Goal: Information Seeking & Learning: Learn about a topic

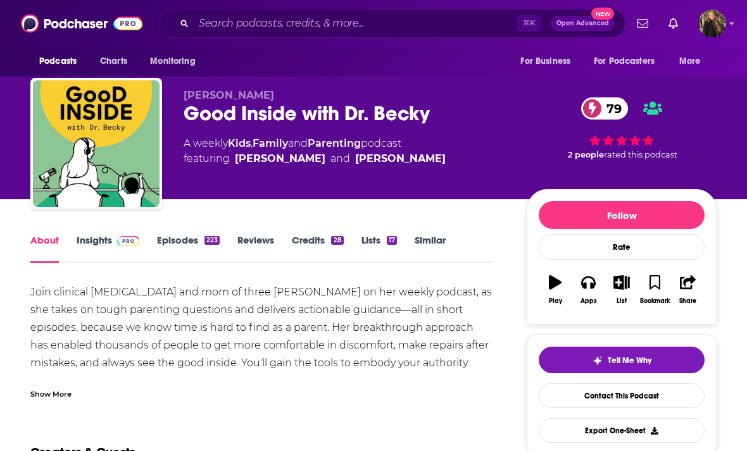
scroll to position [14, 0]
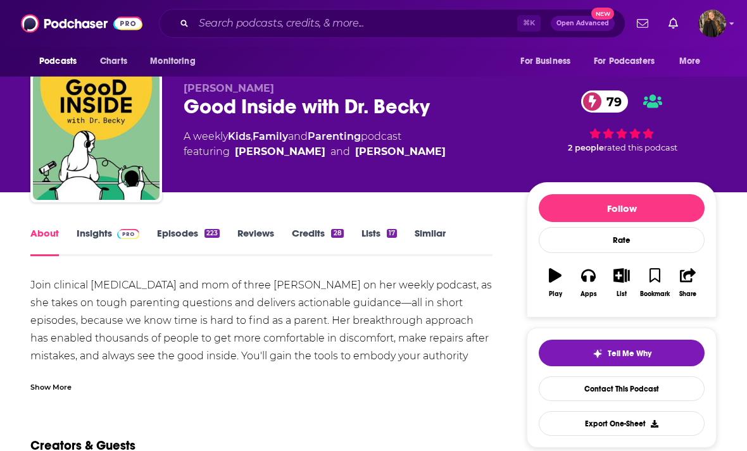
click at [88, 241] on link "Insights" at bounding box center [108, 241] width 63 height 29
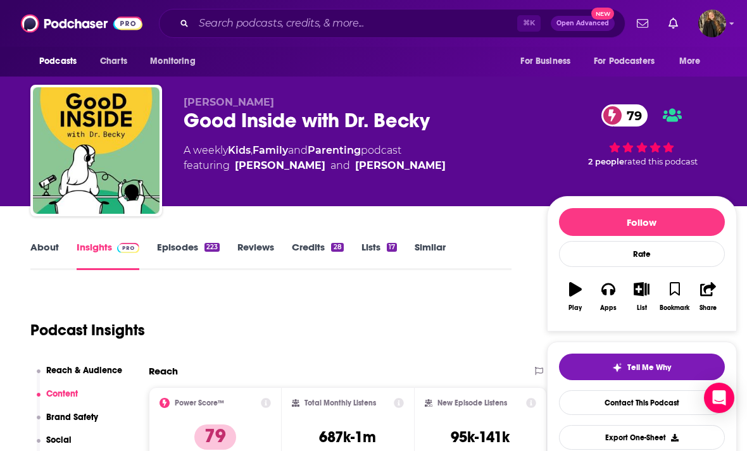
click at [209, 128] on div "Good Inside with Dr. Becky 79" at bounding box center [355, 120] width 343 height 25
click at [213, 125] on div "Good Inside with Dr. Becky 79" at bounding box center [355, 120] width 343 height 25
click at [201, 126] on div "Good Inside with Dr. Becky 79" at bounding box center [355, 120] width 343 height 25
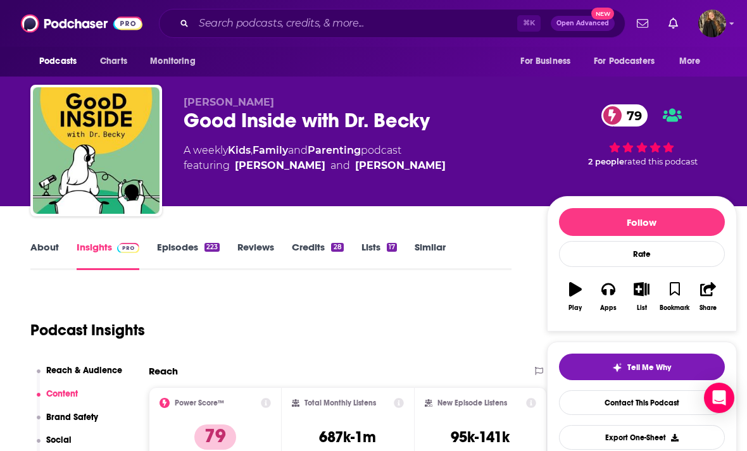
click at [201, 126] on div "Good Inside with Dr. Becky 79" at bounding box center [355, 120] width 343 height 25
click at [191, 127] on div "Good Inside with Dr. Becky 79" at bounding box center [355, 120] width 343 height 25
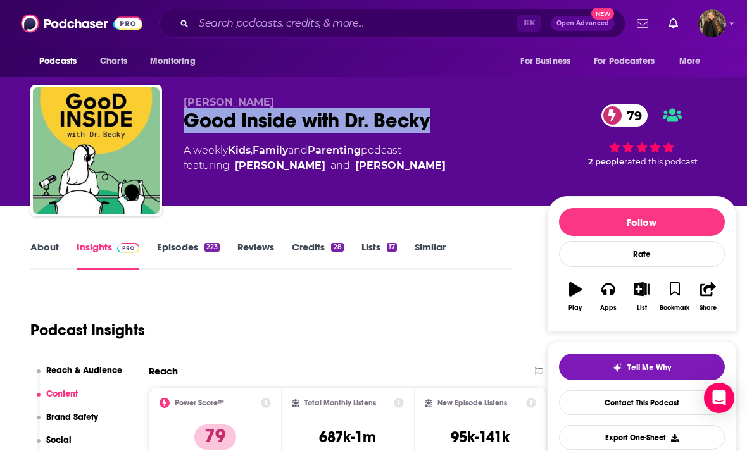
copy h2 "Good Inside with Dr. Becky"
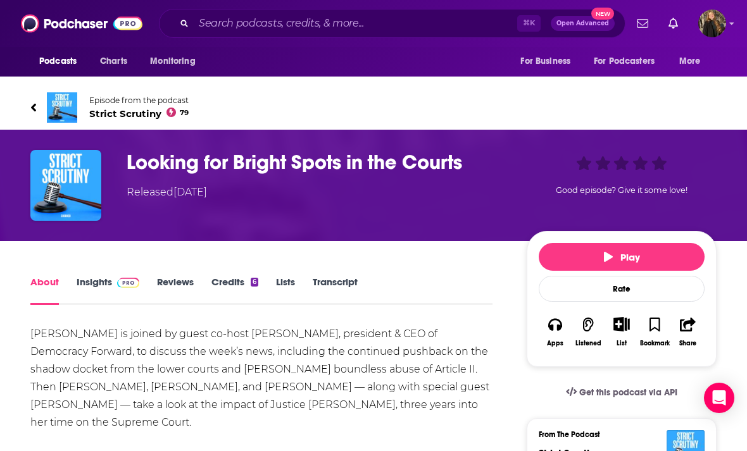
click at [139, 163] on h1 "Looking for Bright Spots in the Courts" at bounding box center [317, 162] width 380 height 25
click at [139, 162] on h1 "Looking for Bright Spots in the Courts" at bounding box center [317, 162] width 380 height 25
click at [75, 111] on img at bounding box center [62, 107] width 30 height 30
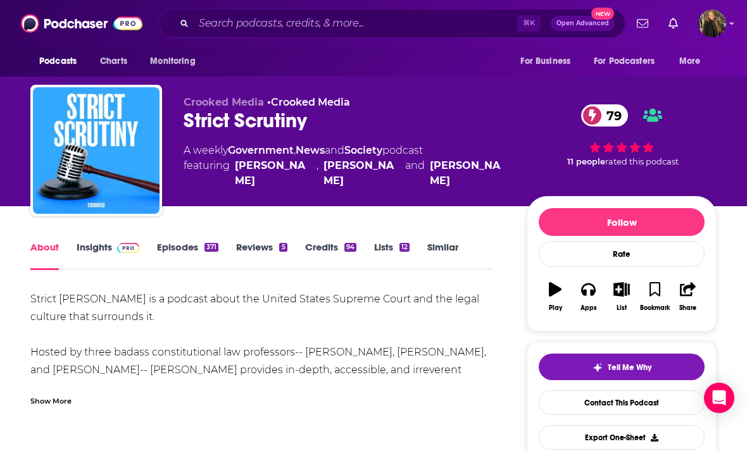
click at [213, 132] on div "Strict Scrutiny 79" at bounding box center [345, 120] width 323 height 25
click at [218, 126] on div "Strict Scrutiny 79" at bounding box center [345, 120] width 323 height 25
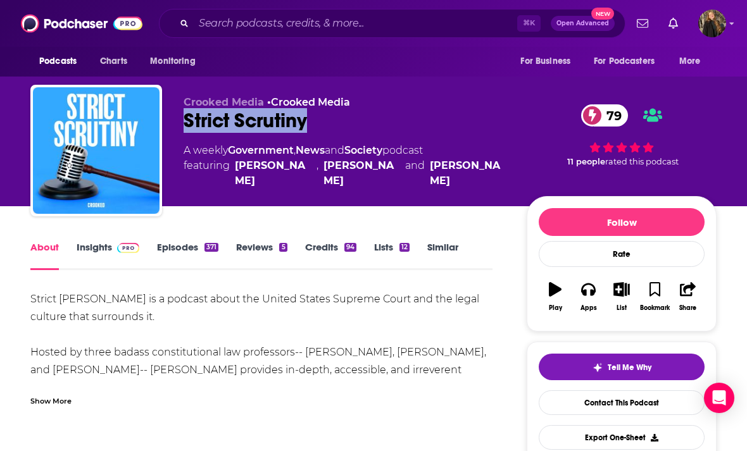
click at [114, 246] on span at bounding box center [125, 247] width 27 height 12
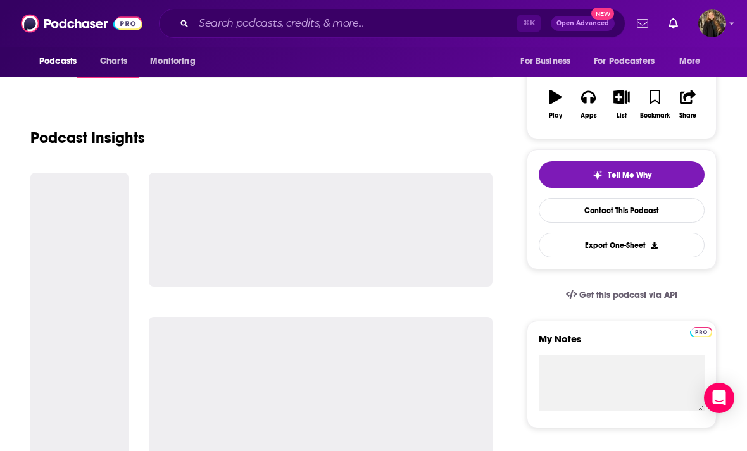
scroll to position [189, 0]
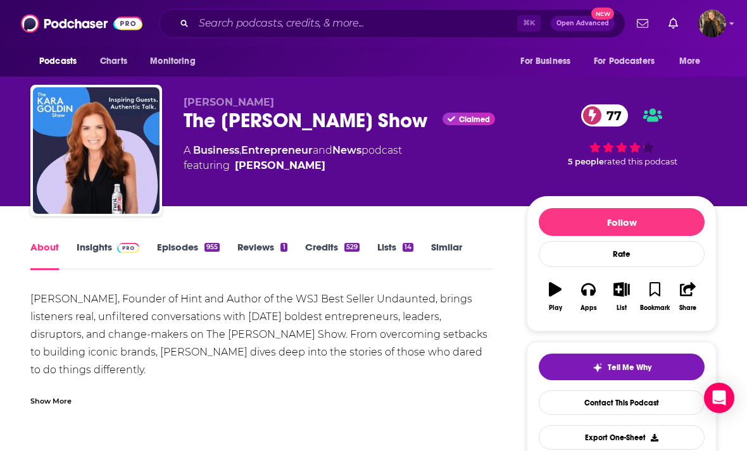
click at [92, 255] on link "Insights" at bounding box center [108, 255] width 63 height 29
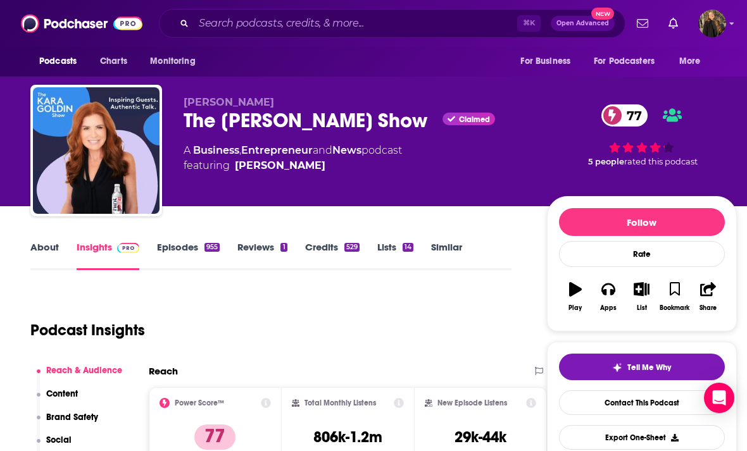
click at [207, 105] on span "Kara Goldin" at bounding box center [229, 102] width 91 height 12
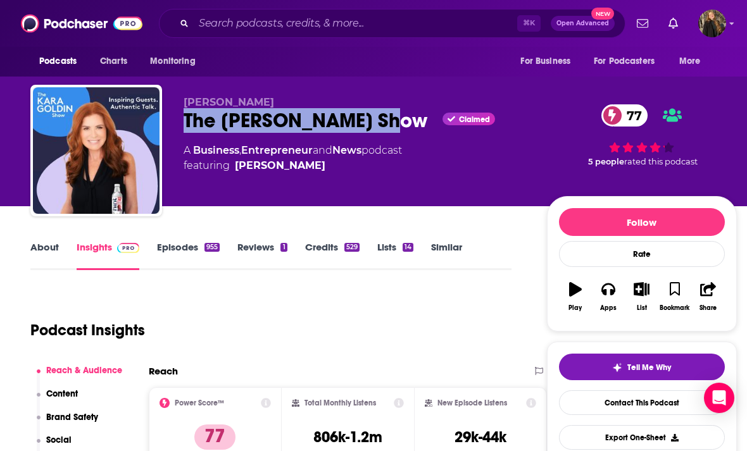
copy h2 "The Kara Goldin Show"
